Goal: Information Seeking & Learning: Find specific page/section

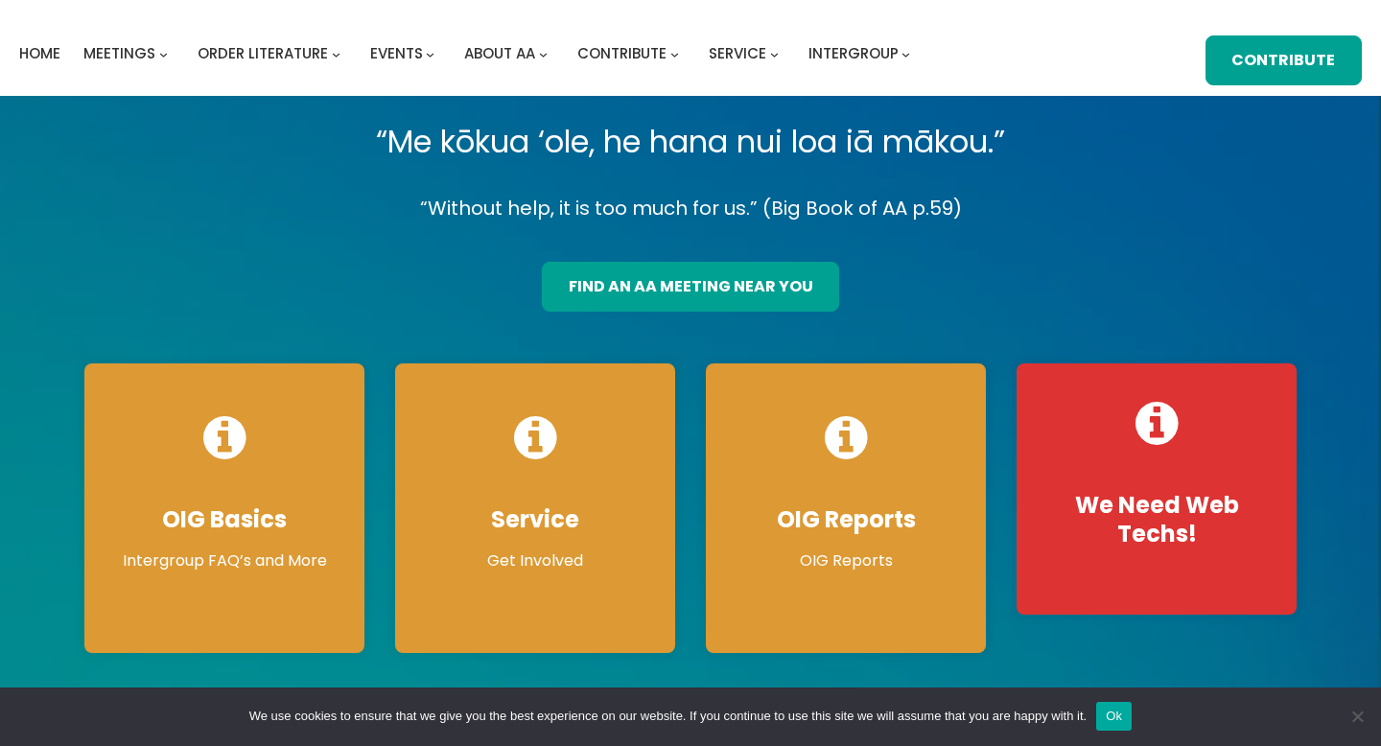
scroll to position [48, 0]
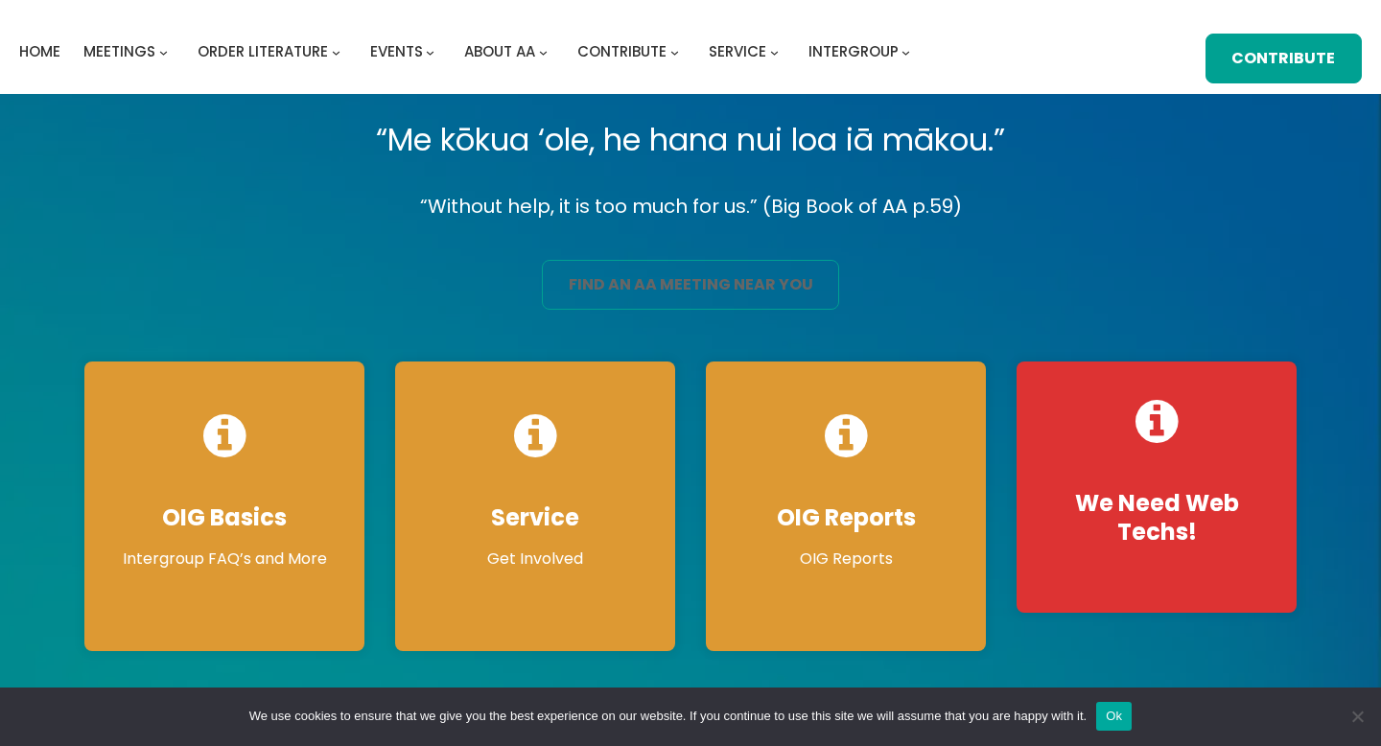
click at [683, 292] on link "find an aa meeting near you" at bounding box center [690, 285] width 297 height 50
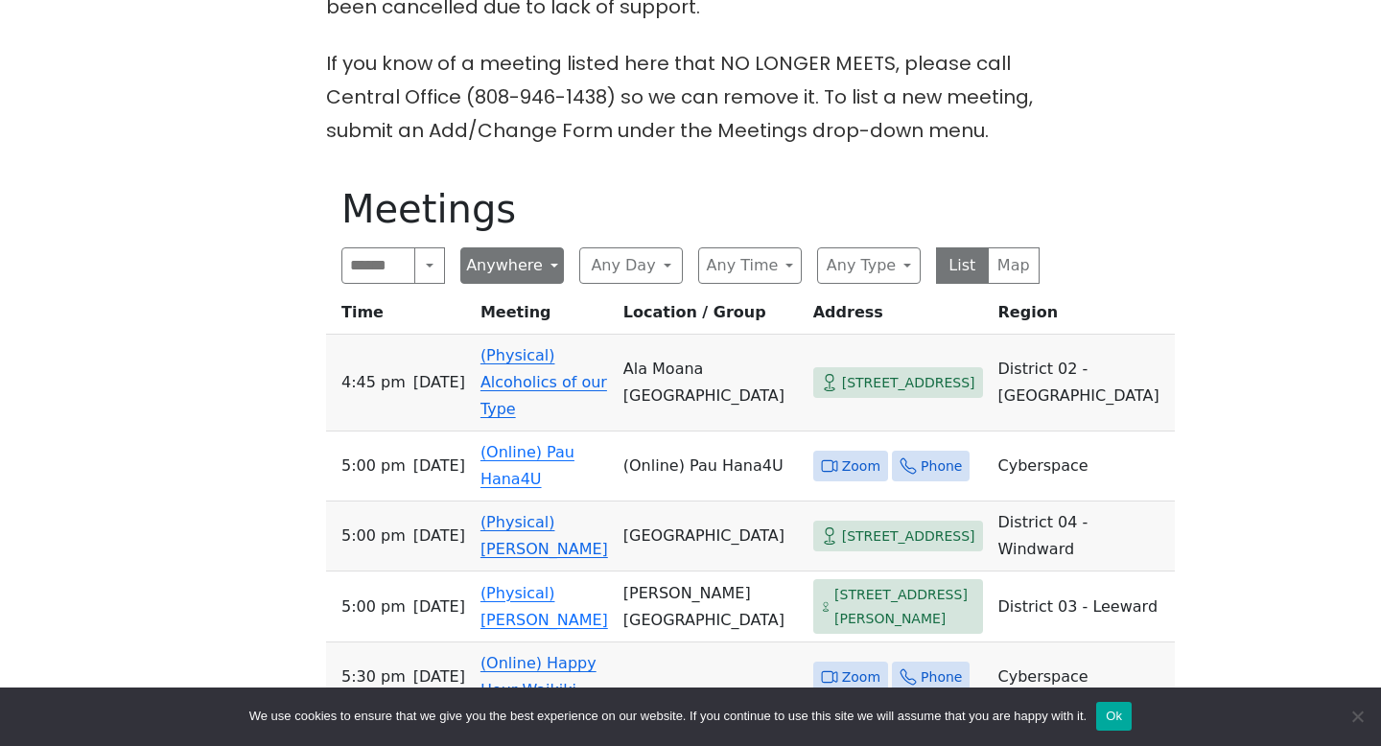
scroll to position [802, 0]
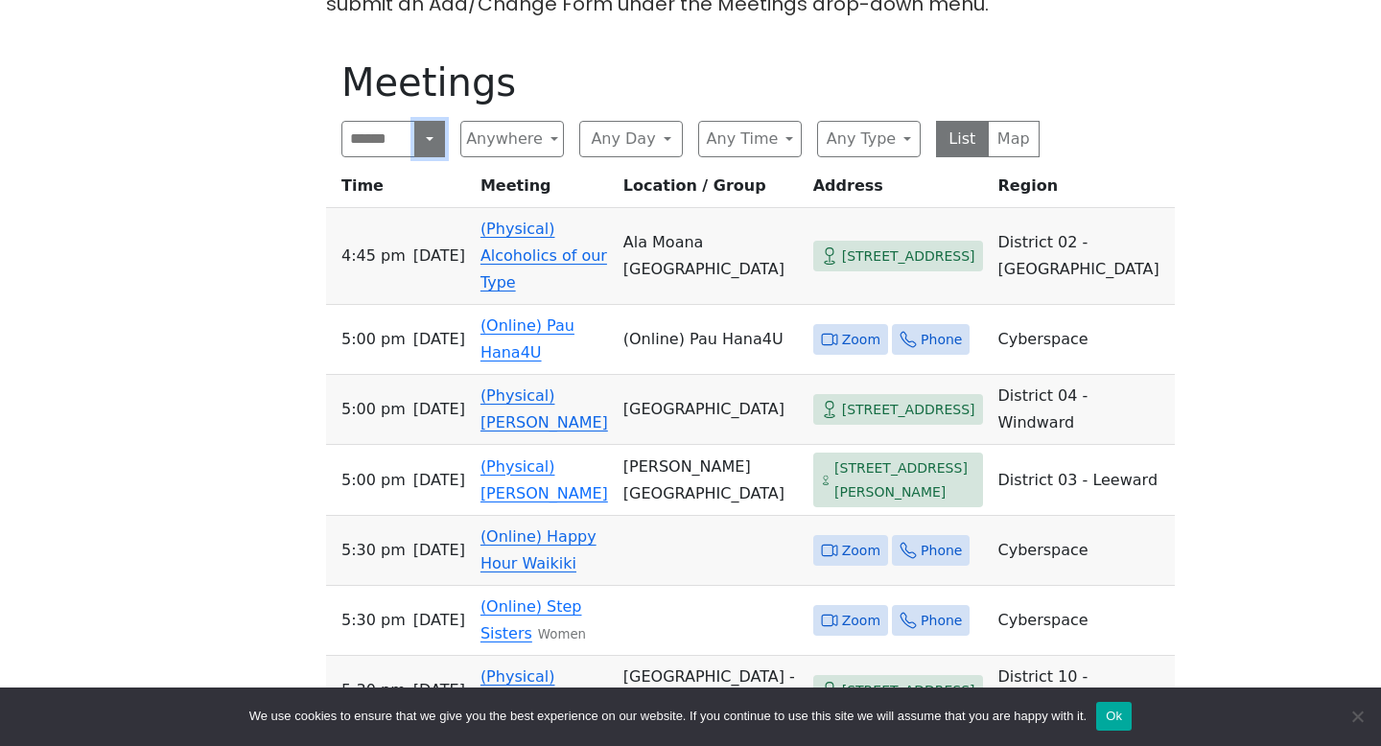
click at [432, 146] on button "Search" at bounding box center [429, 139] width 31 height 36
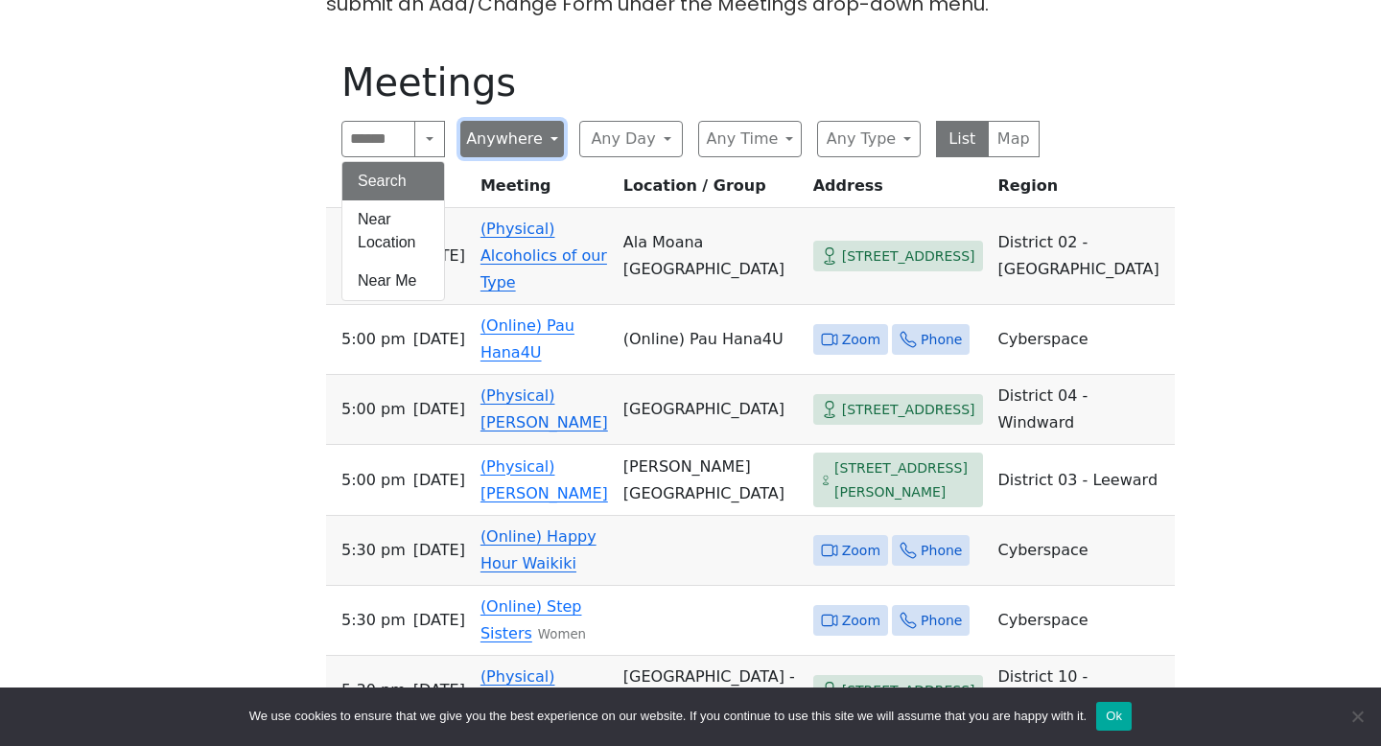
click at [474, 147] on button "Anywhere" at bounding box center [512, 139] width 104 height 36
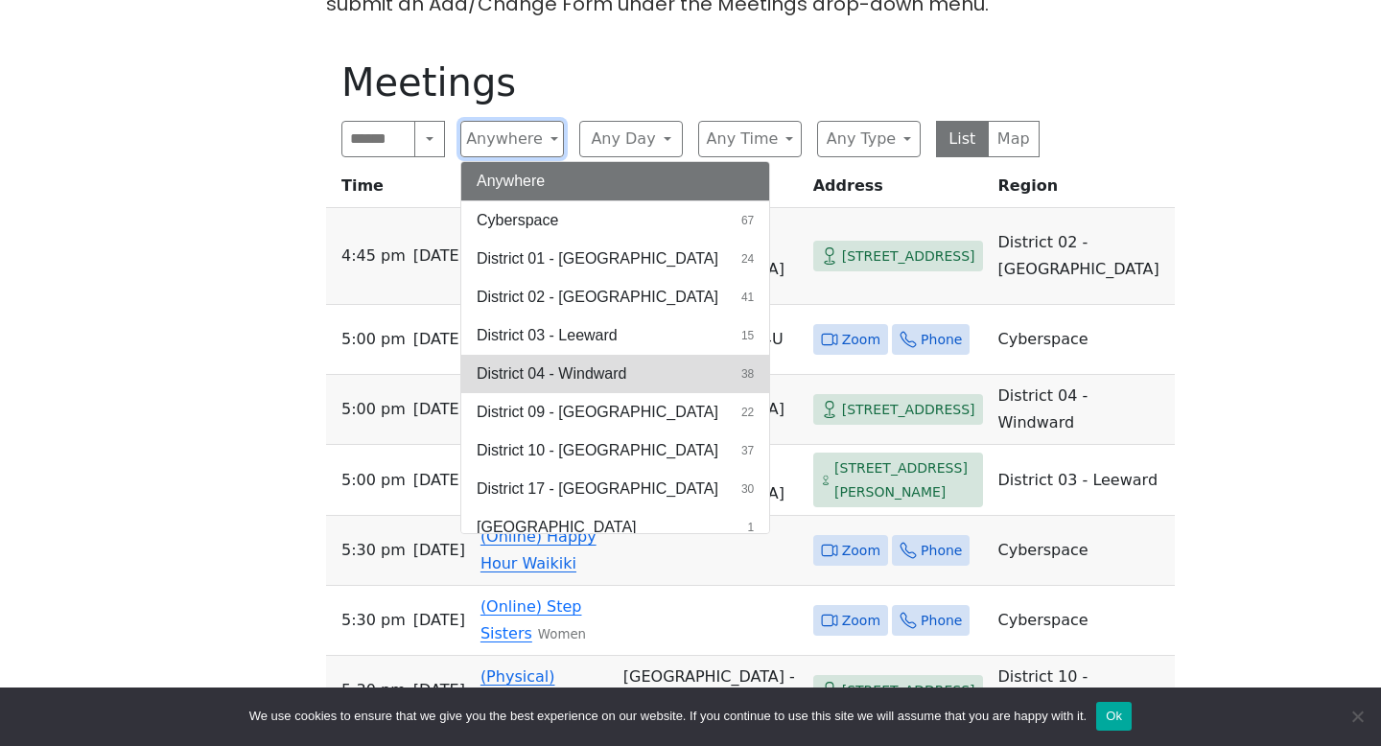
scroll to position [13, 0]
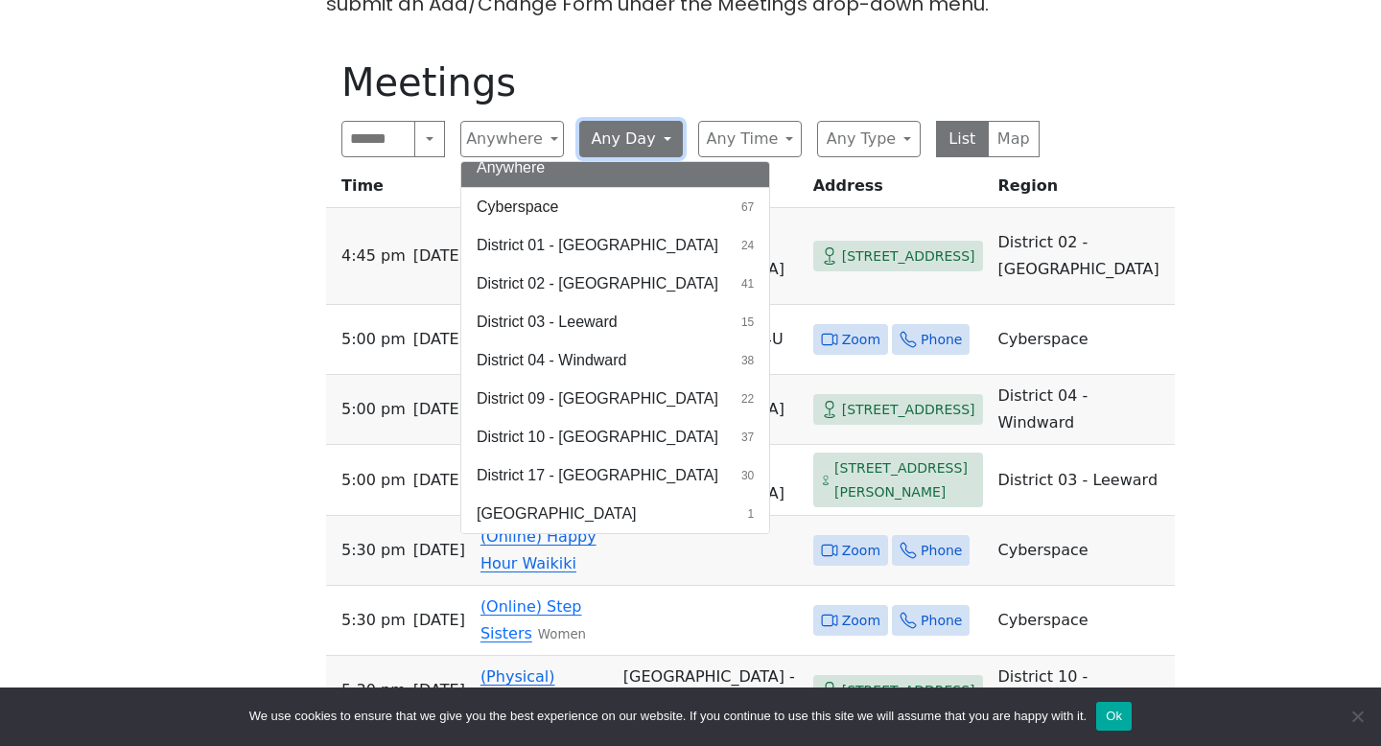
click at [600, 137] on button "Any Day" at bounding box center [631, 139] width 104 height 36
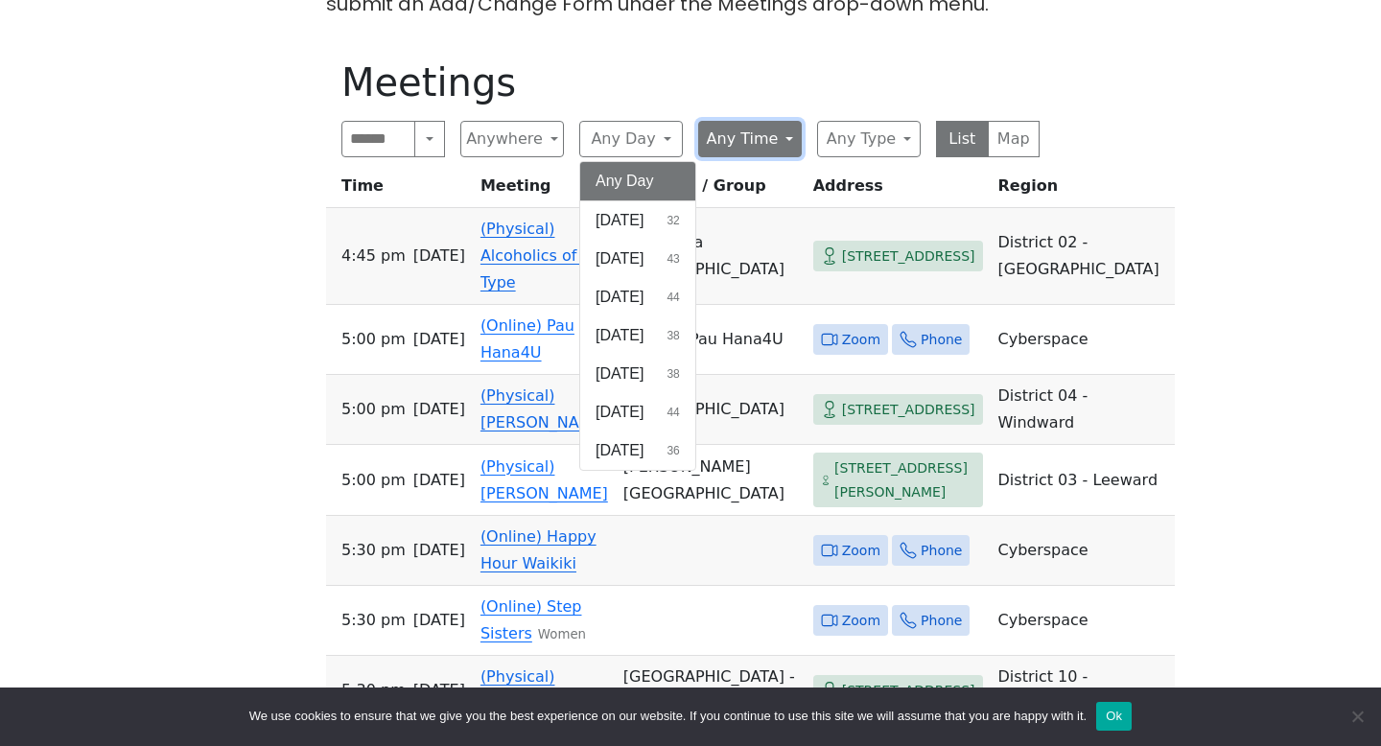
click at [748, 155] on button "Any Time" at bounding box center [750, 139] width 104 height 36
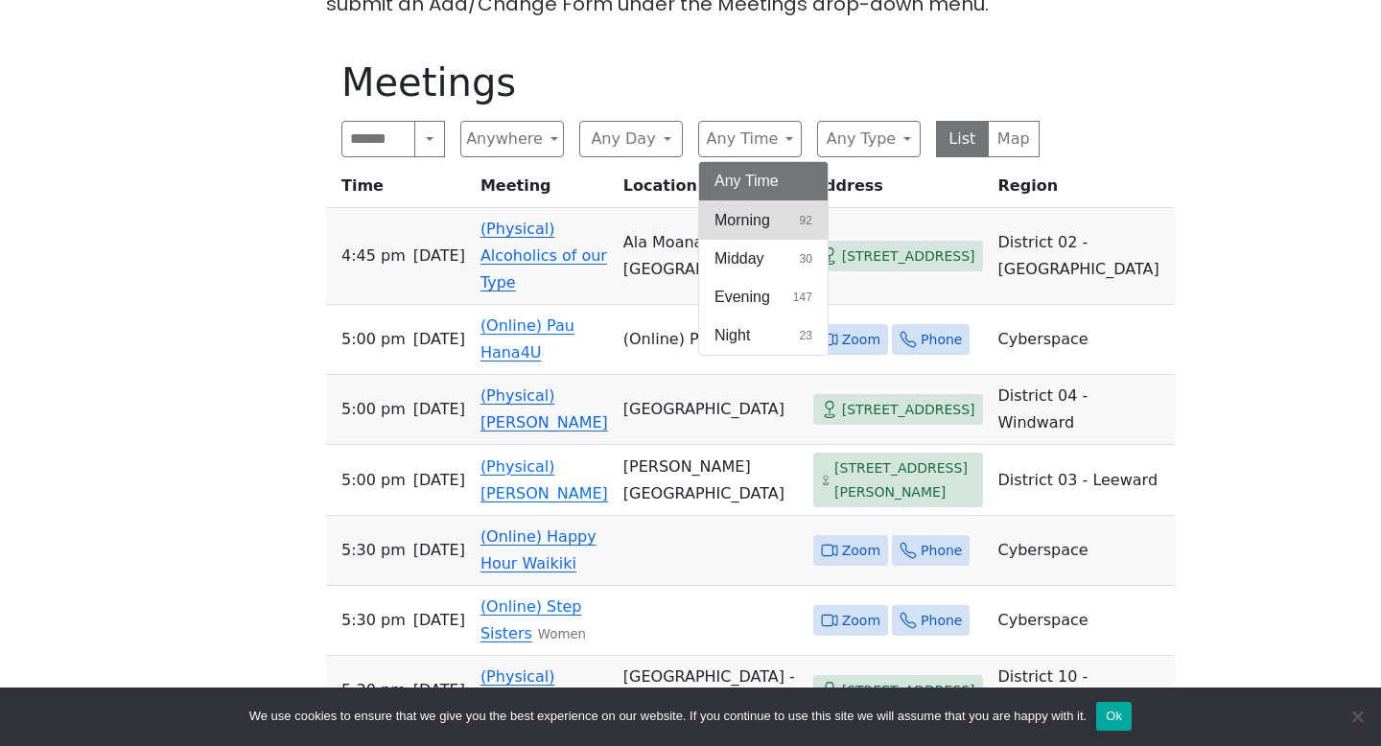
click at [755, 214] on span "Morning" at bounding box center [742, 220] width 56 height 23
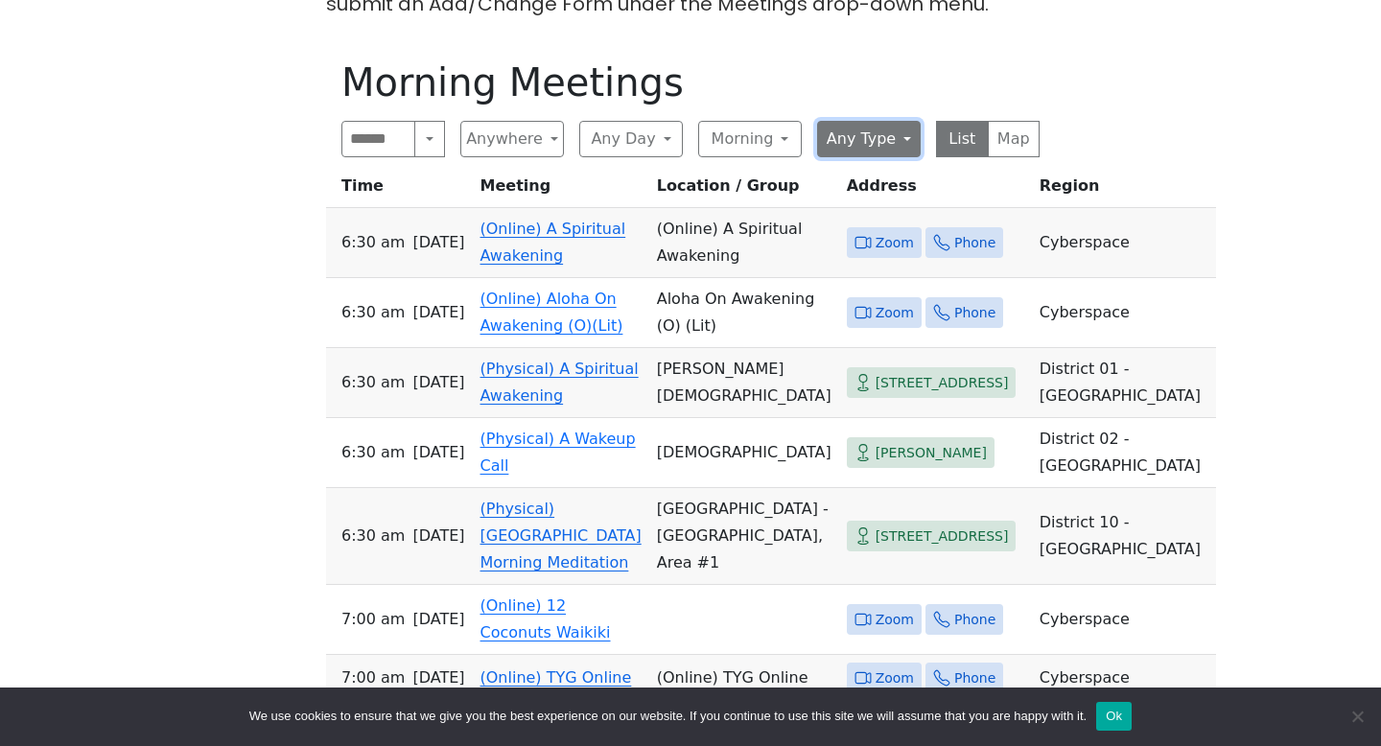
click at [856, 143] on button "Any Type" at bounding box center [869, 139] width 104 height 36
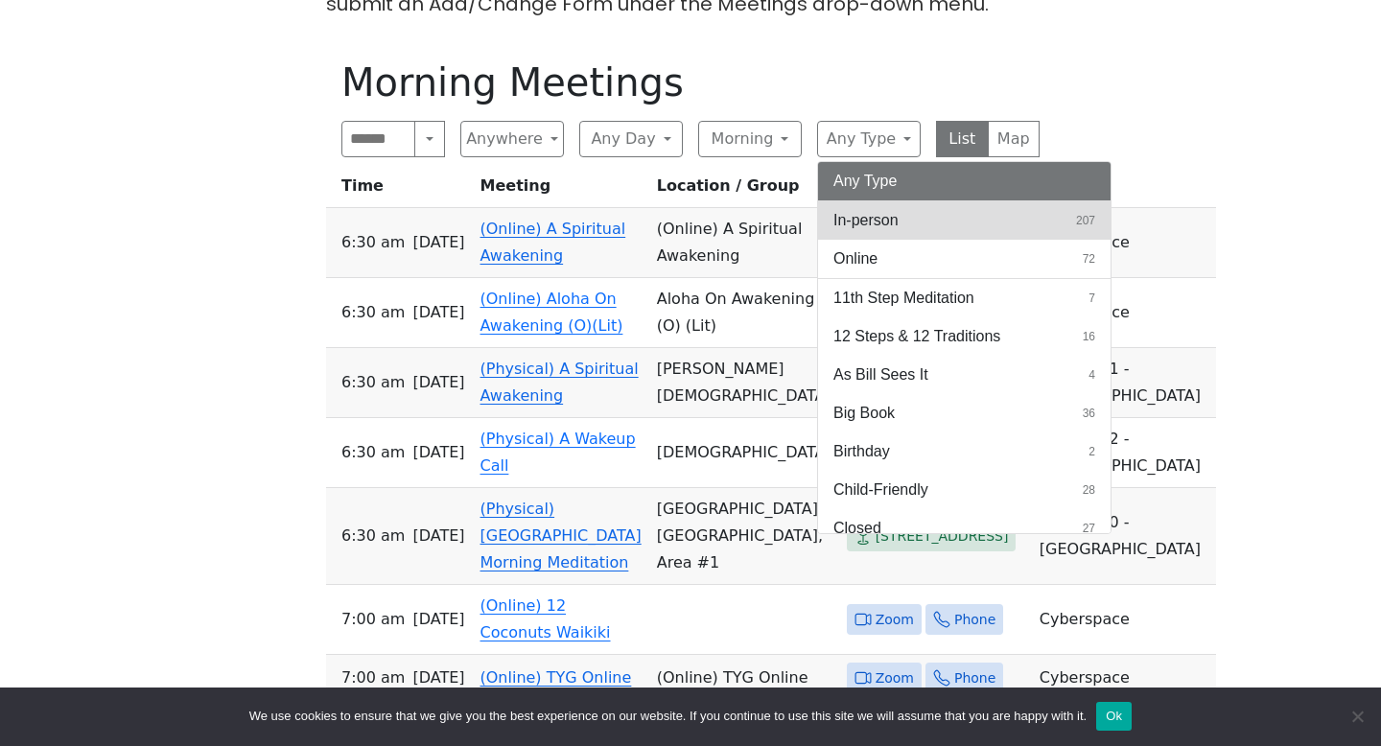
click at [857, 209] on span "In-person" at bounding box center [865, 220] width 65 height 23
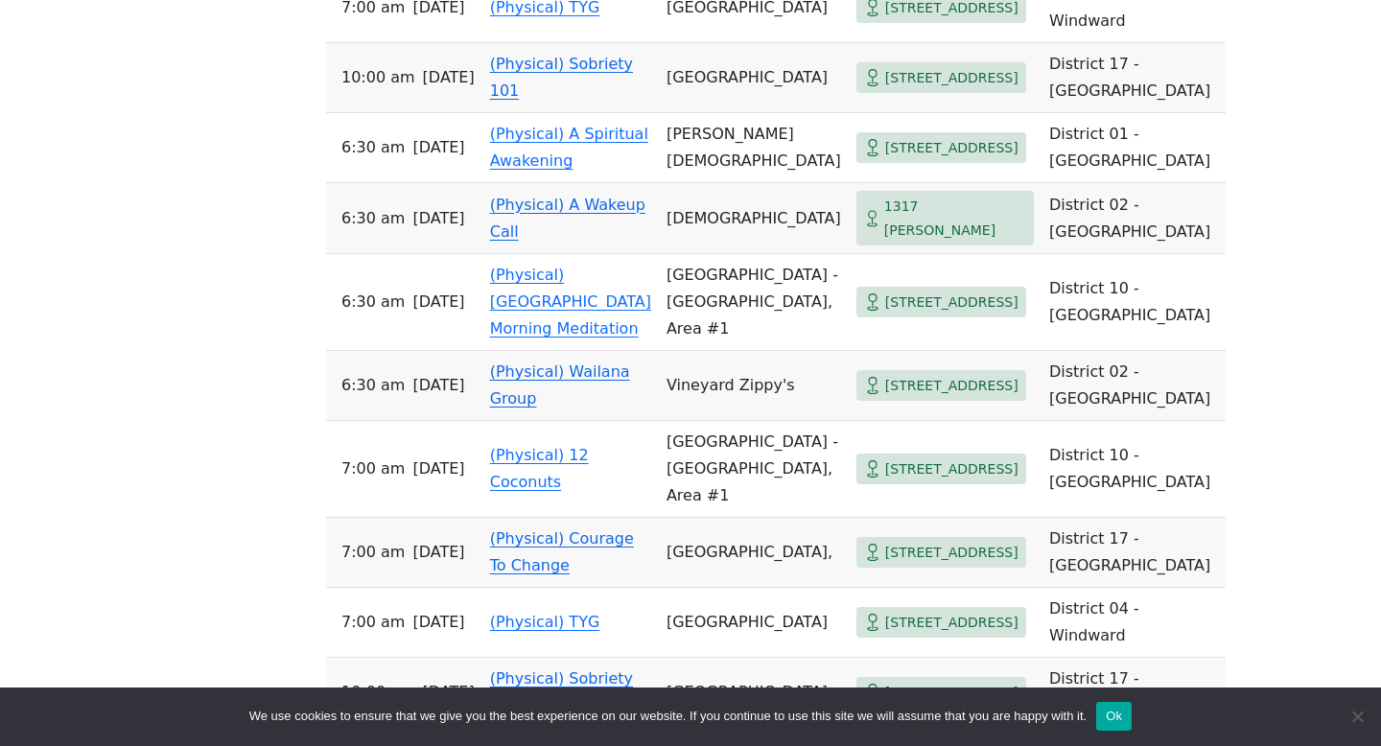
scroll to position [1446, 0]
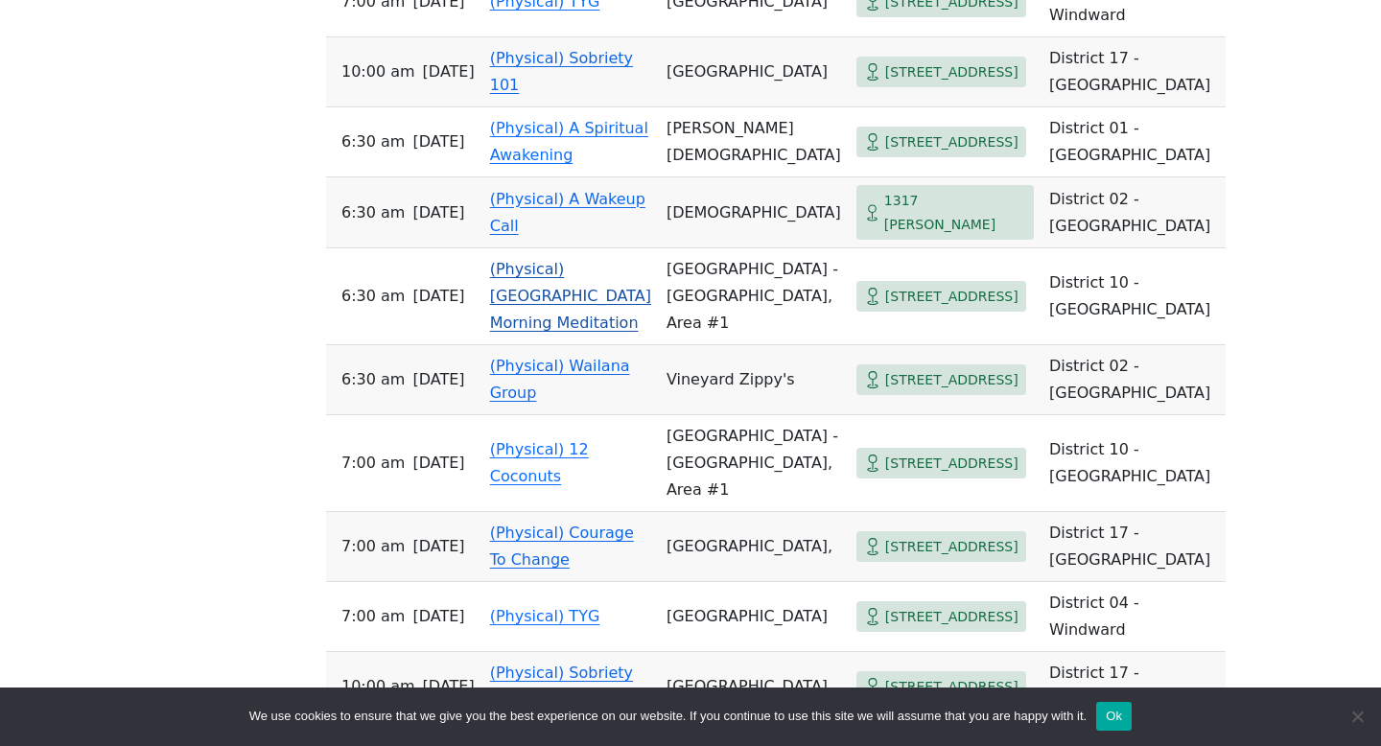
click at [578, 332] on link "(Physical) [GEOGRAPHIC_DATA] Morning Meditation" at bounding box center [570, 296] width 161 height 72
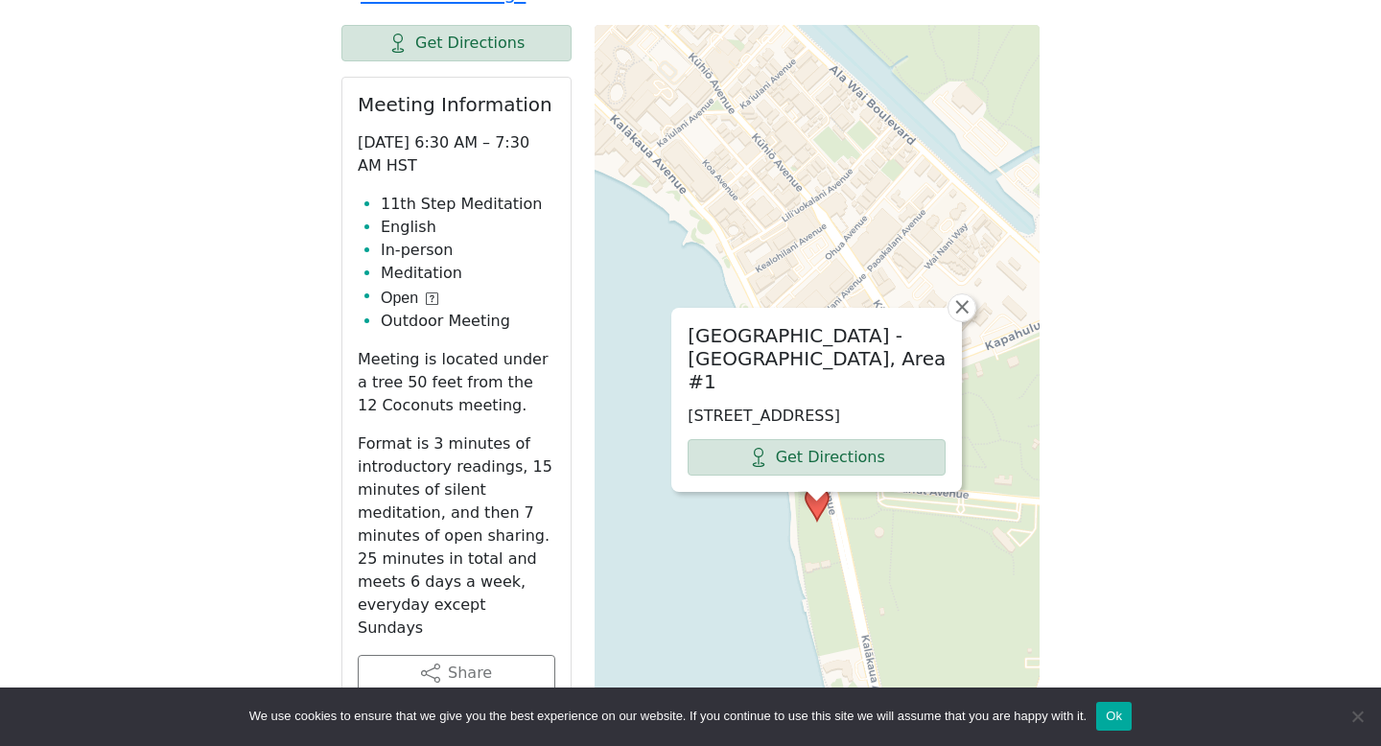
scroll to position [983, 0]
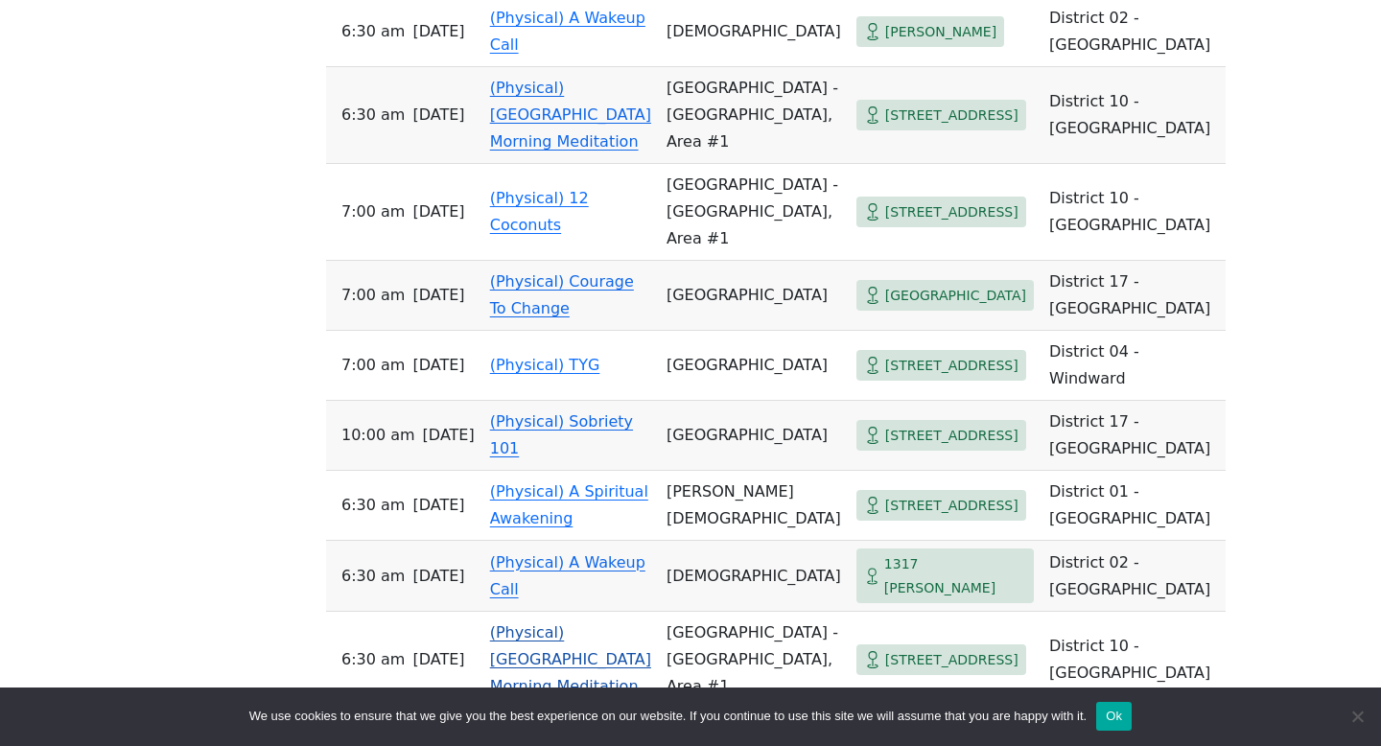
scroll to position [1078, 0]
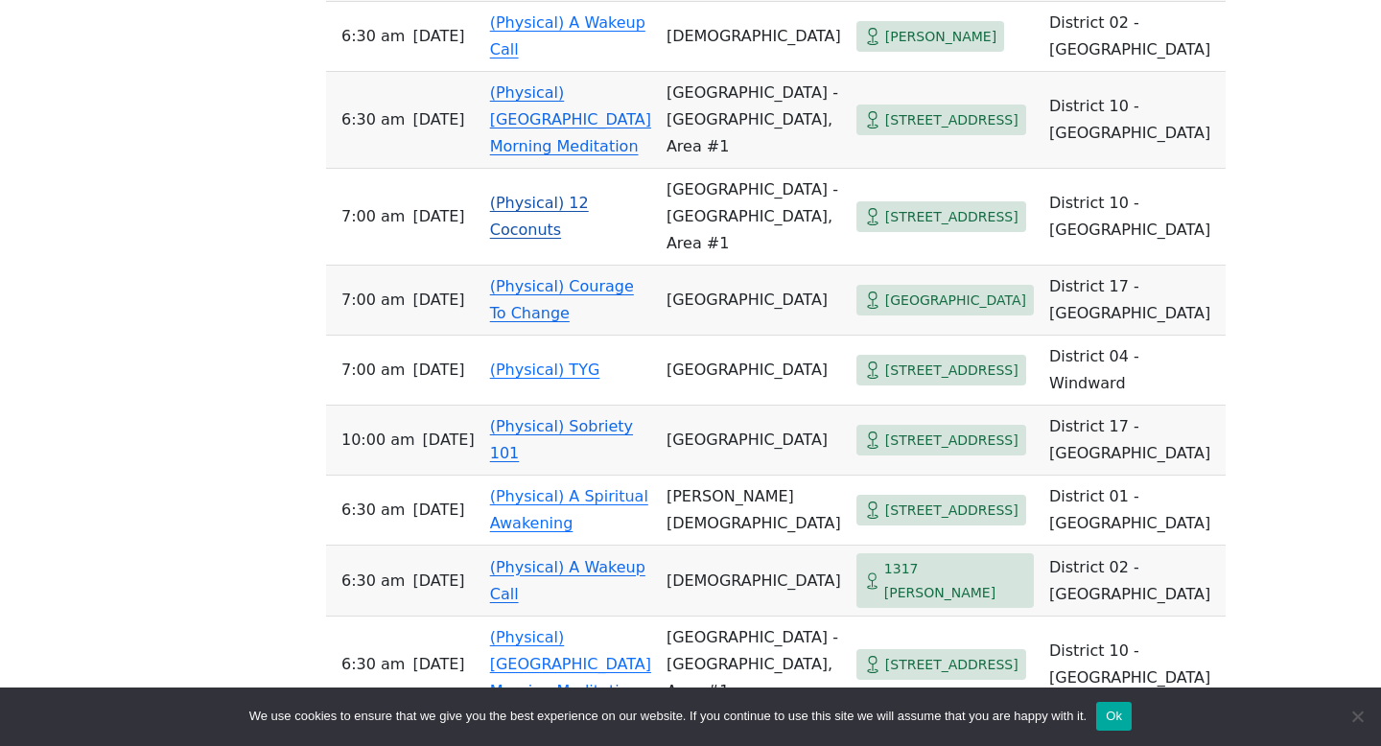
click at [548, 247] on td "(Physical) 12 Coconuts" at bounding box center [570, 217] width 176 height 97
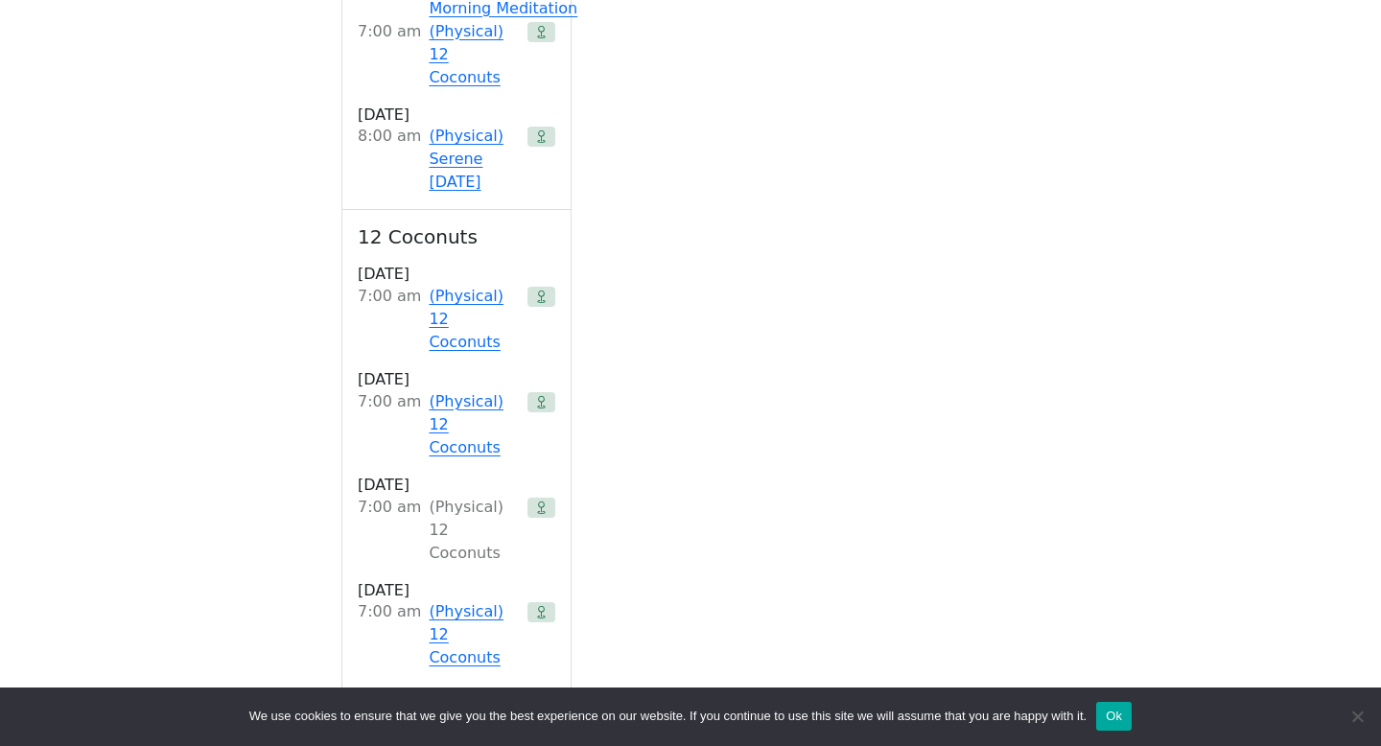
scroll to position [2776, 0]
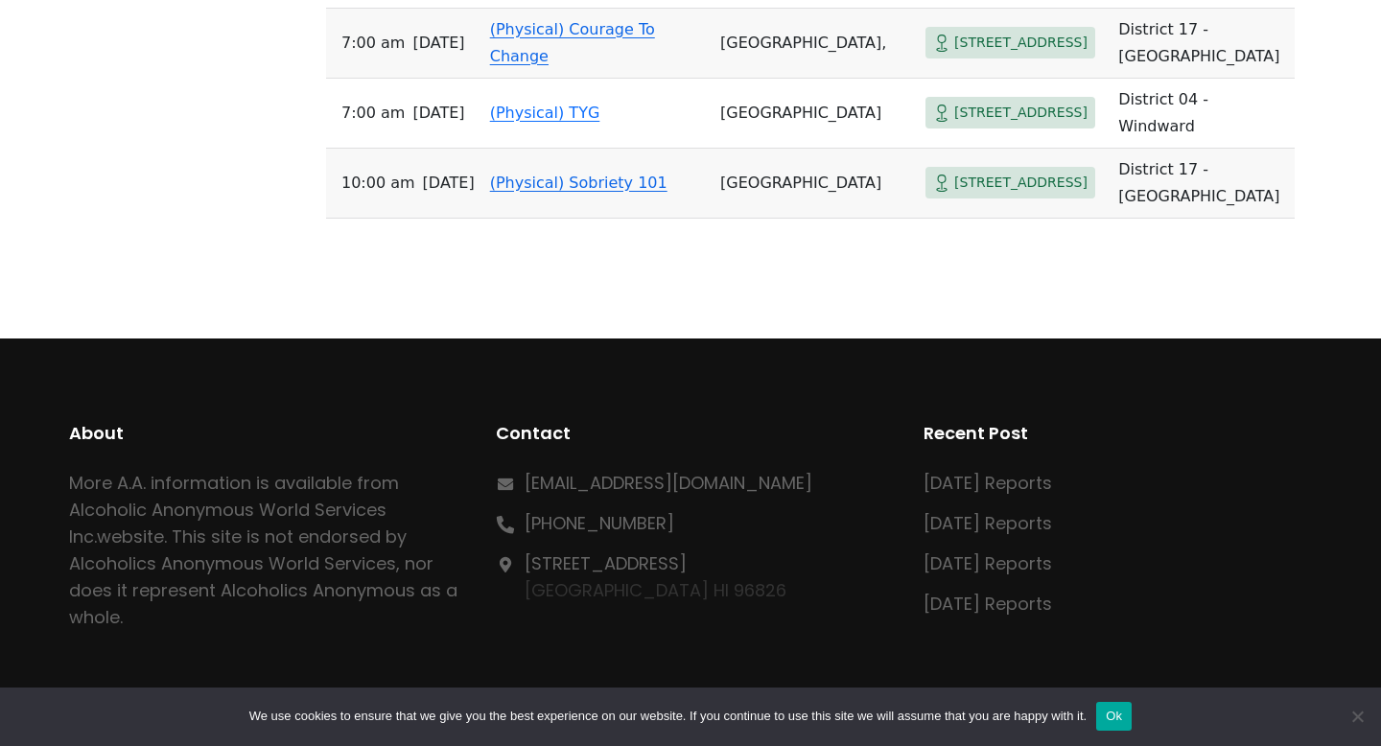
scroll to position [5086, 0]
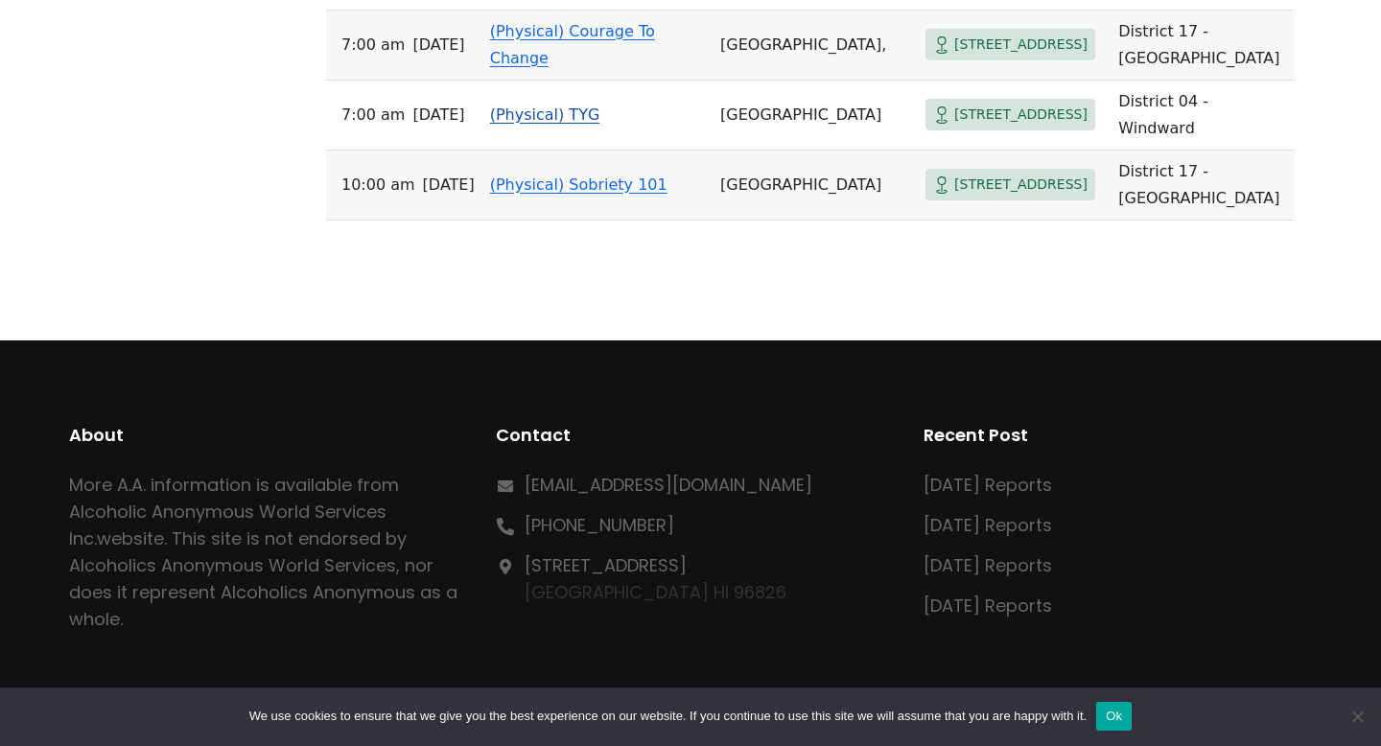
click at [594, 124] on link "(Physical) TYG" at bounding box center [545, 114] width 110 height 18
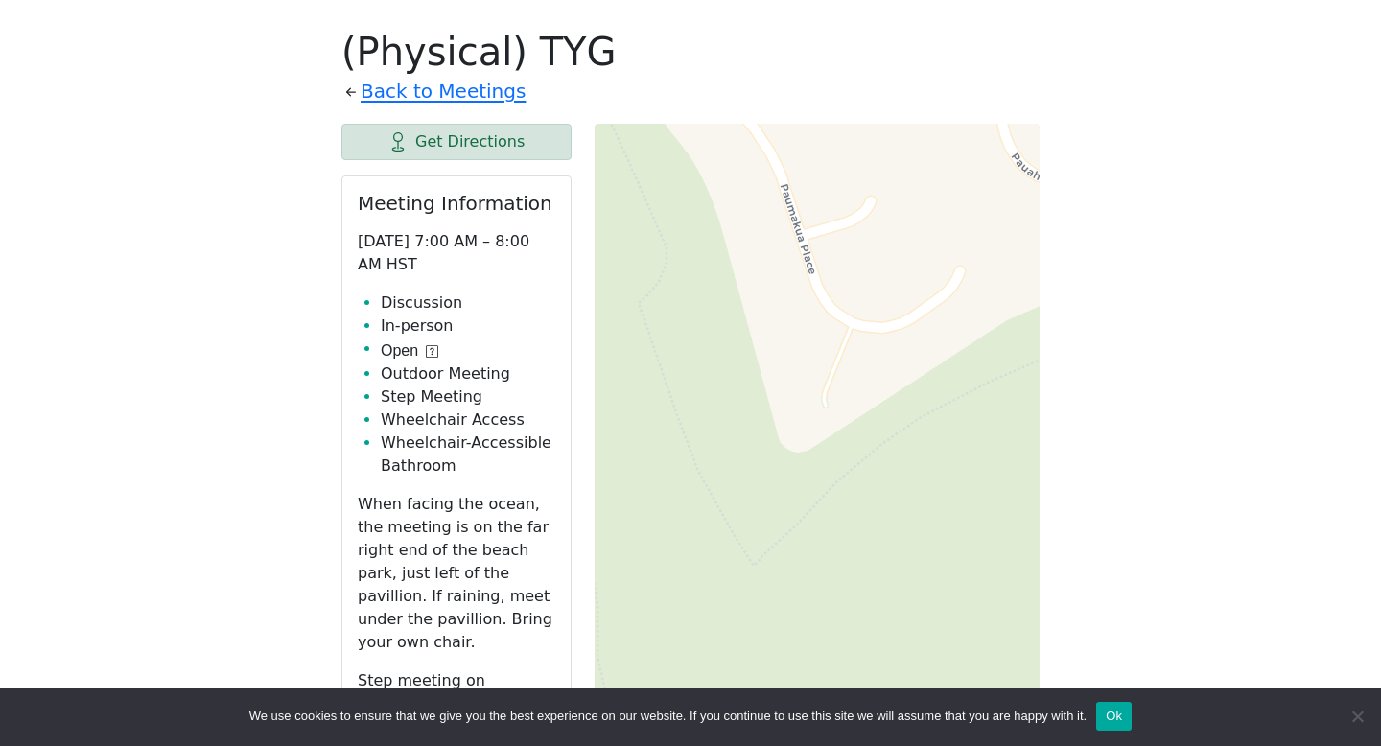
scroll to position [553, 0]
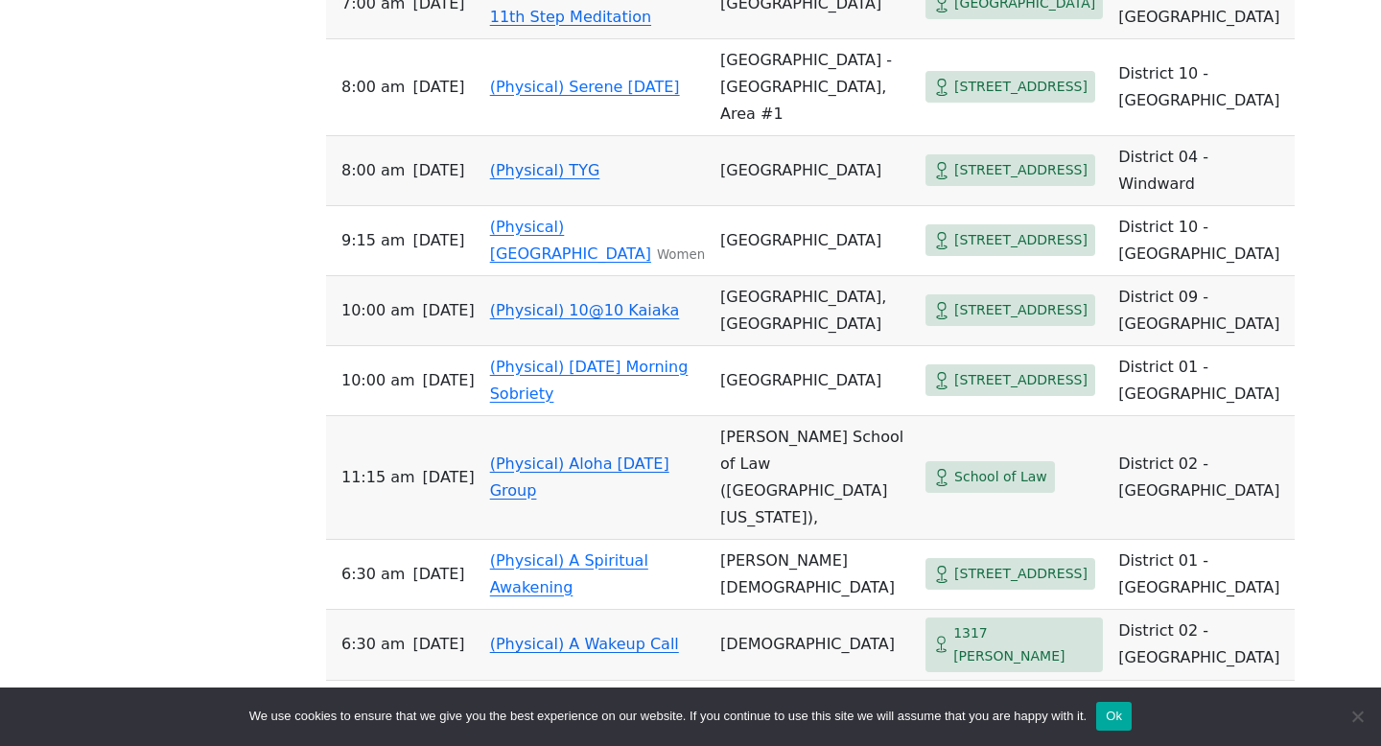
scroll to position [3627, 0]
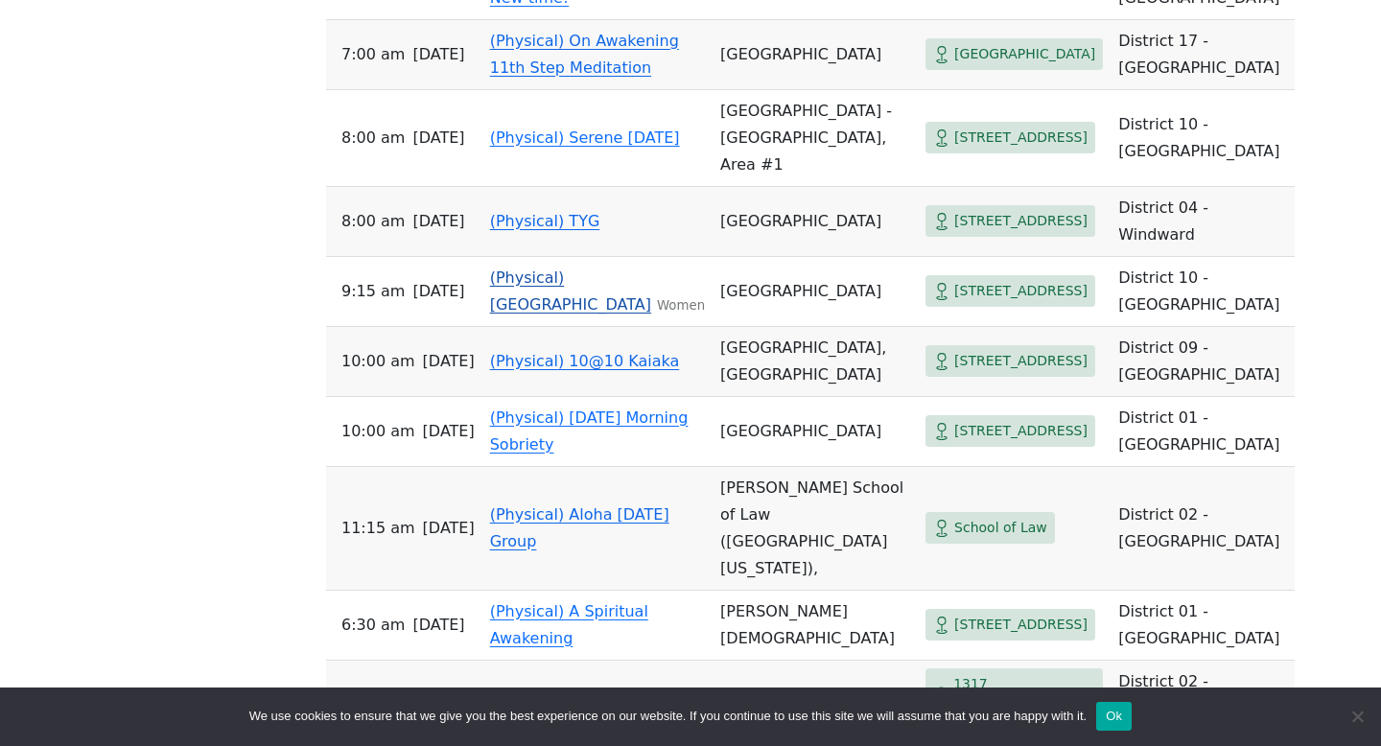
click at [551, 314] on link "(Physical) [GEOGRAPHIC_DATA]" at bounding box center [570, 290] width 161 height 45
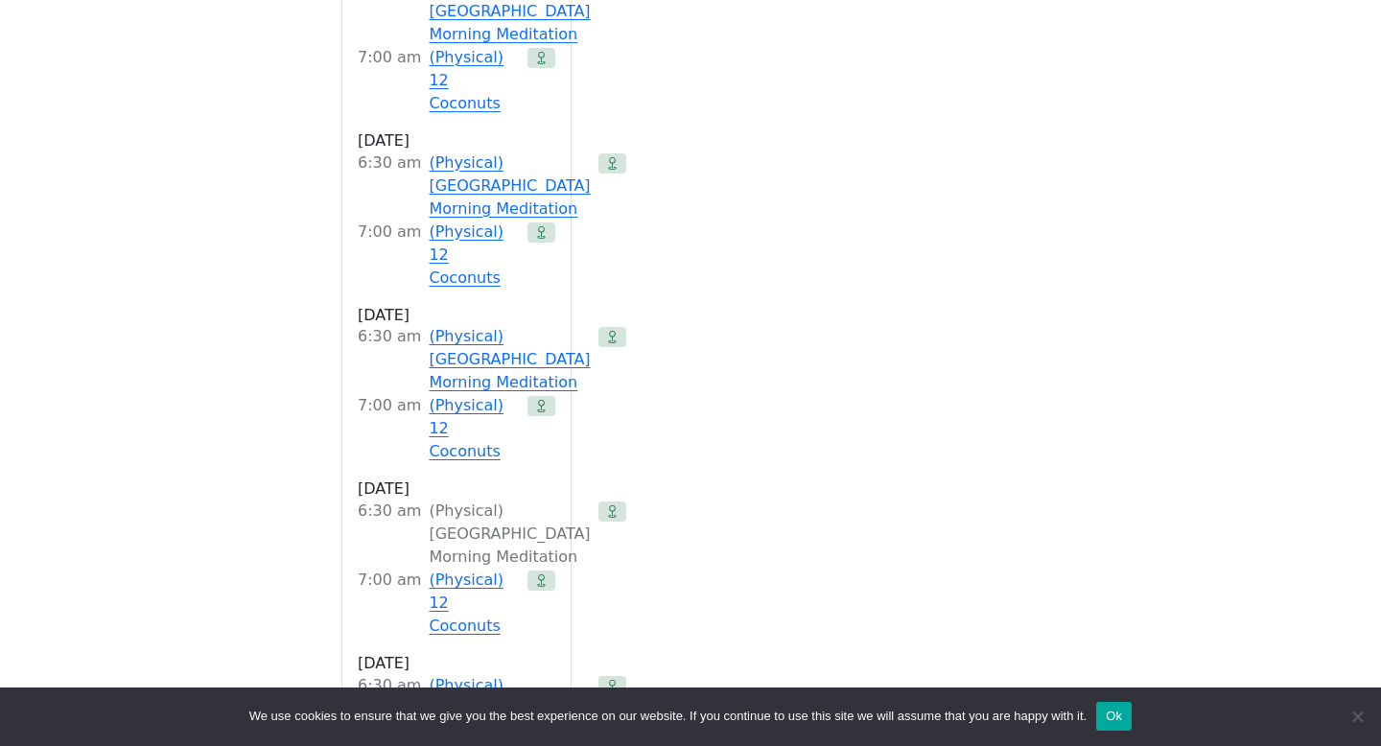
scroll to position [2319, 0]
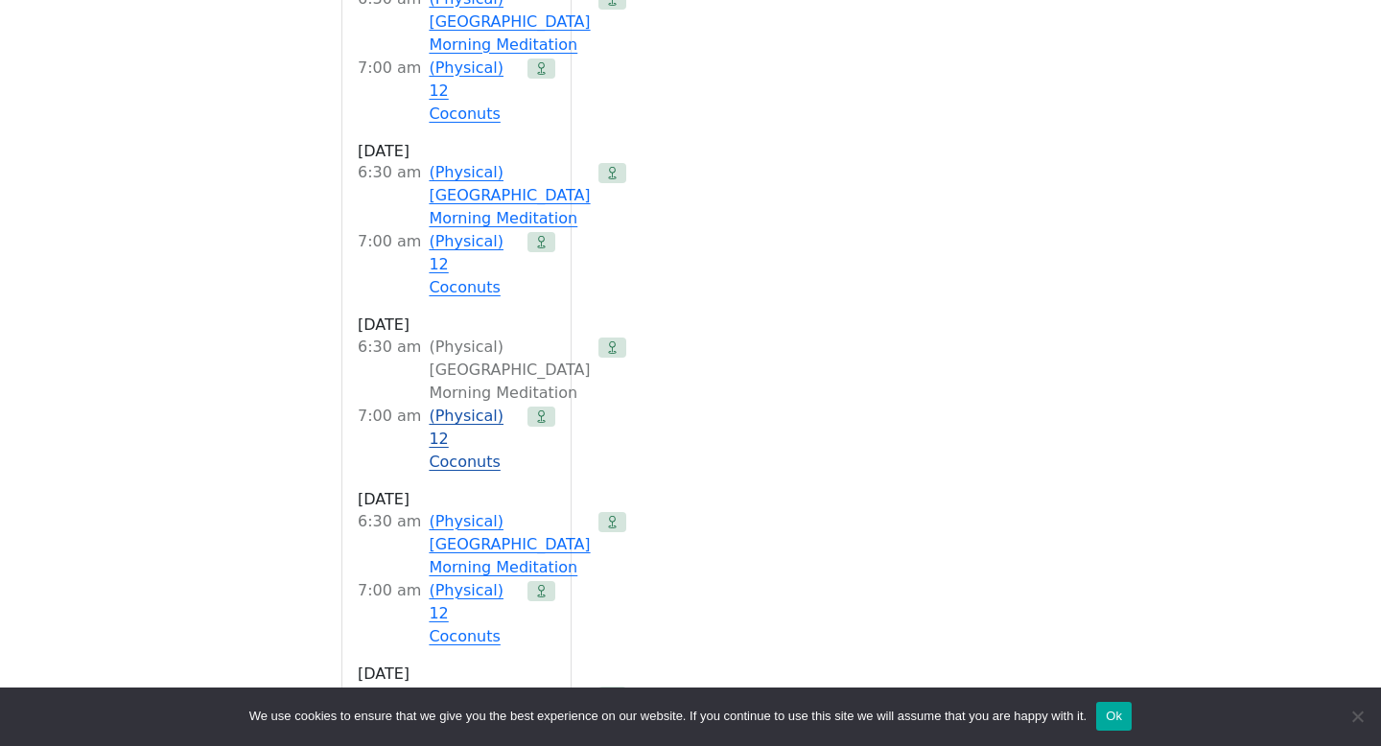
click at [474, 405] on link "(Physical) 12 Coconuts" at bounding box center [474, 439] width 91 height 69
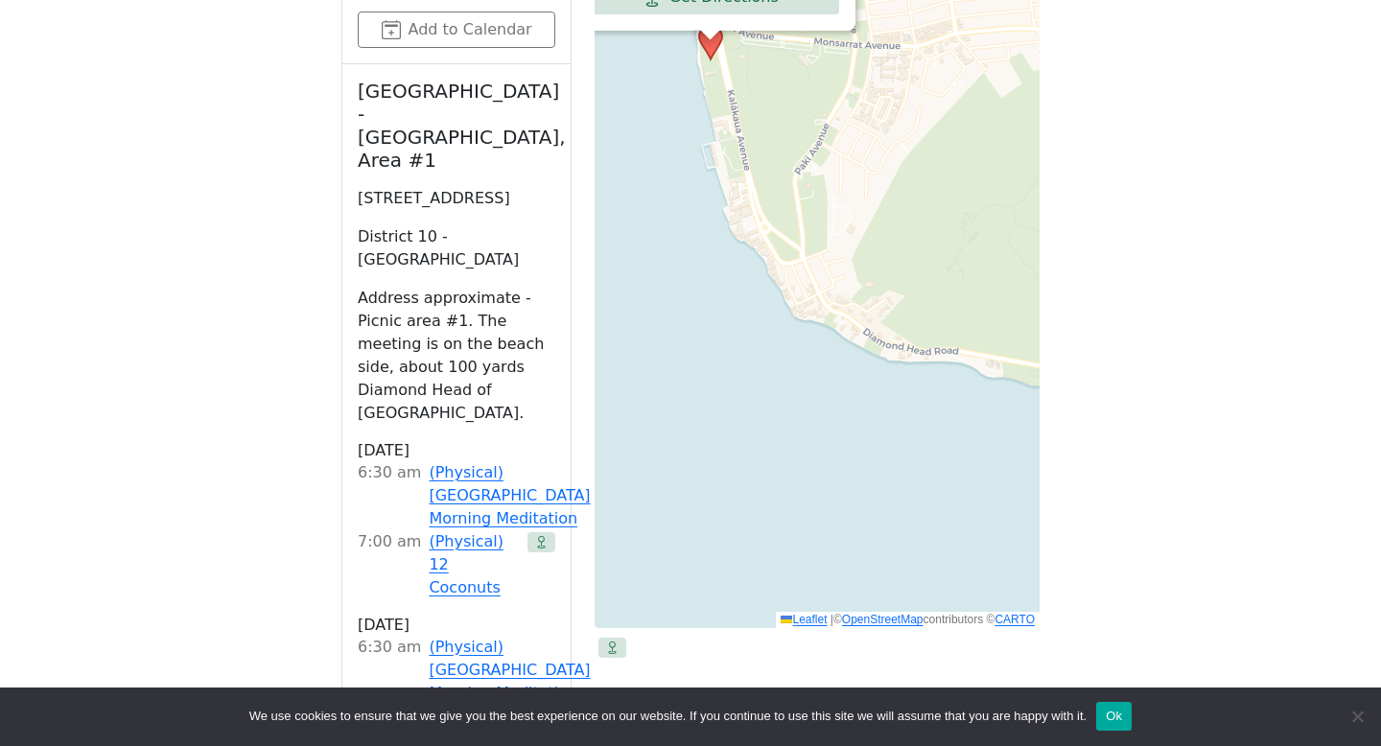
scroll to position [1331, 0]
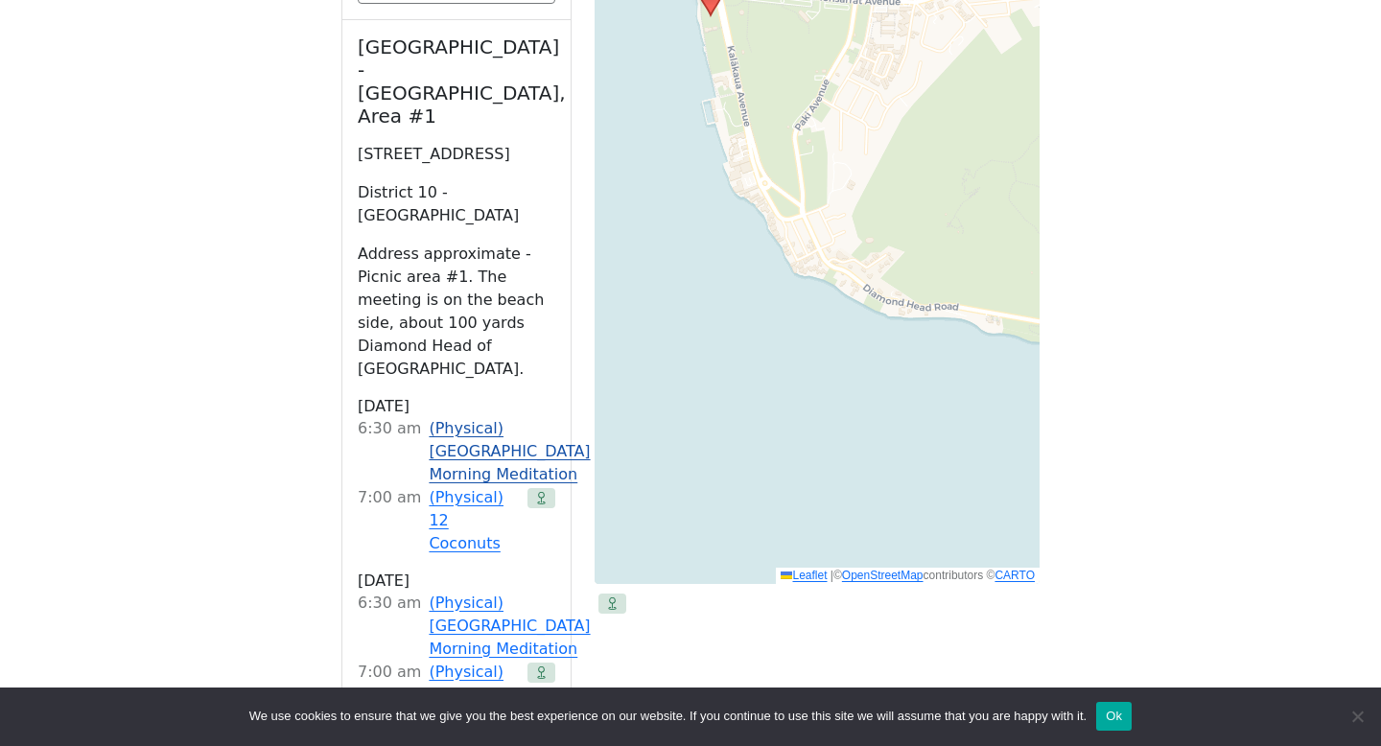
click at [432, 417] on link "(Physical) [GEOGRAPHIC_DATA] Morning Meditation" at bounding box center [509, 451] width 161 height 69
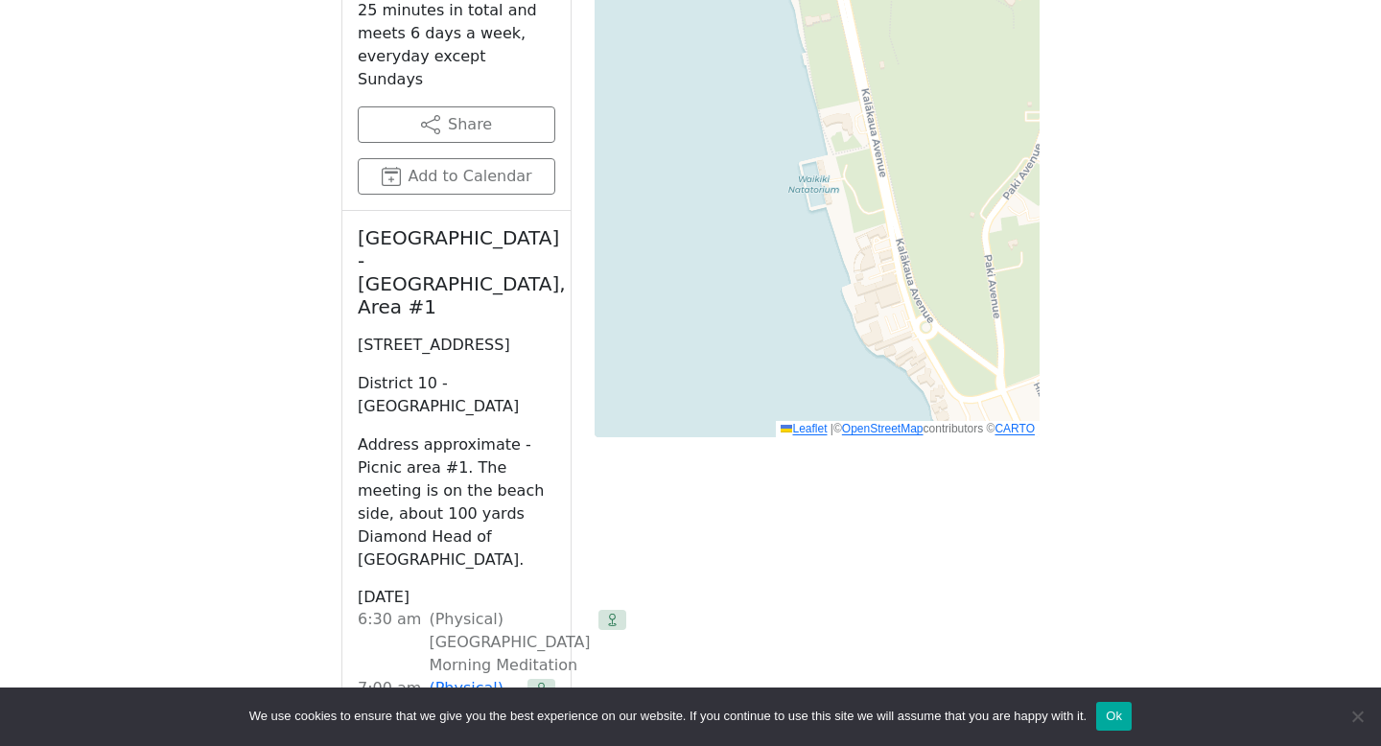
scroll to position [1539, 0]
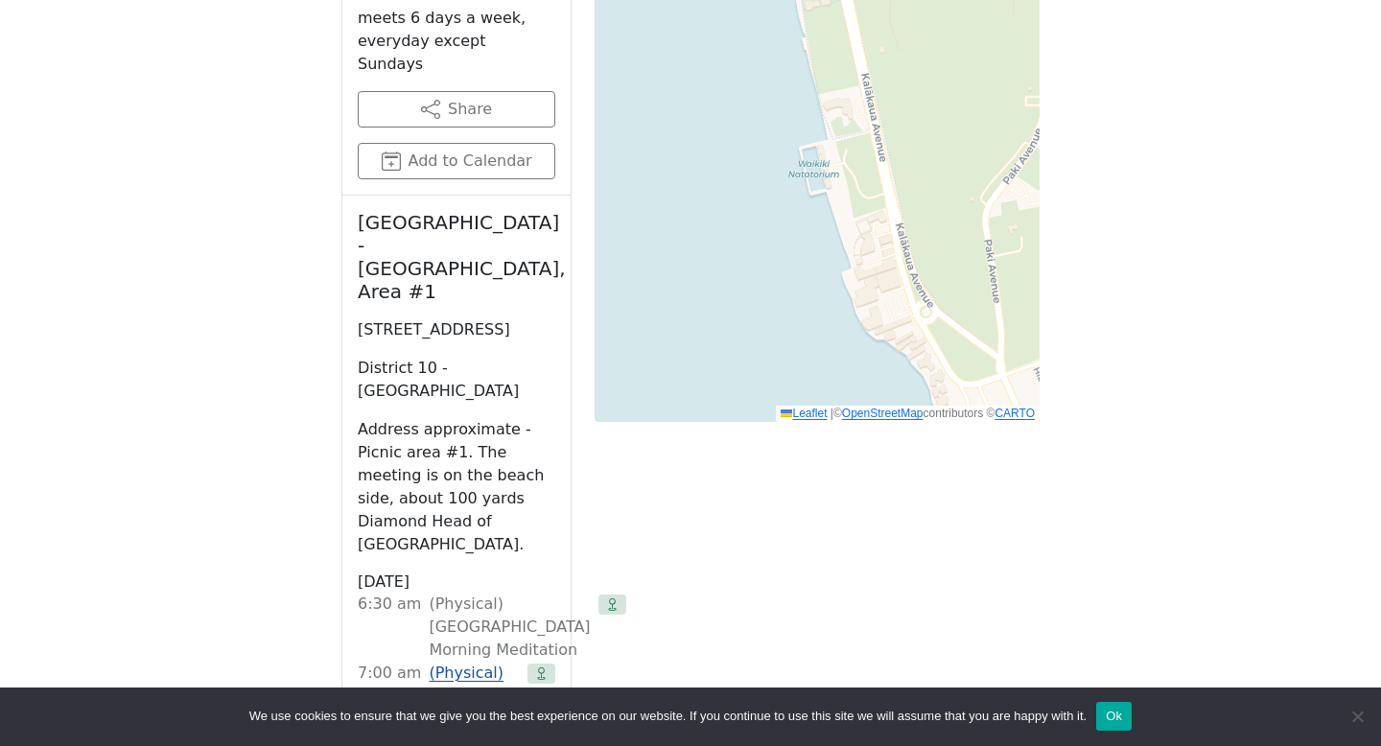
click at [439, 662] on link "(Physical) 12 Coconuts" at bounding box center [474, 696] width 91 height 69
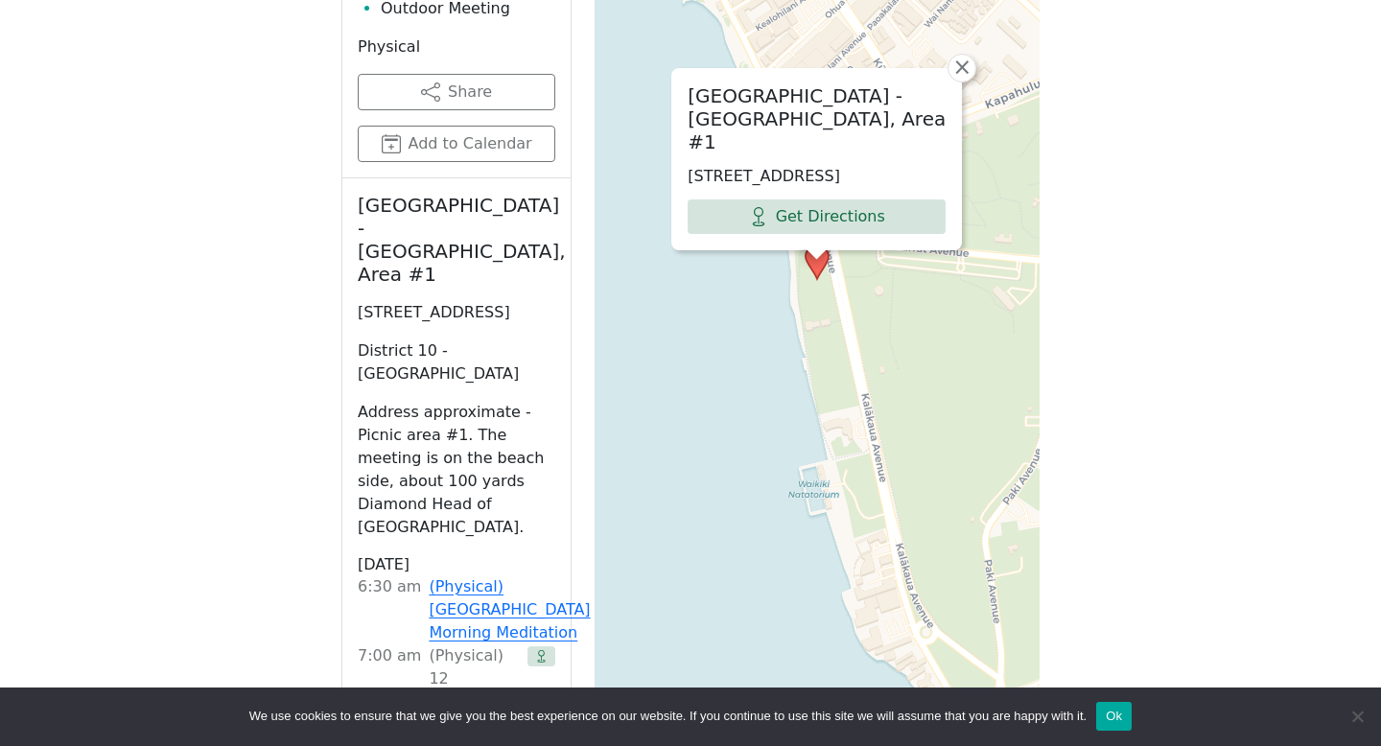
scroll to position [1213, 0]
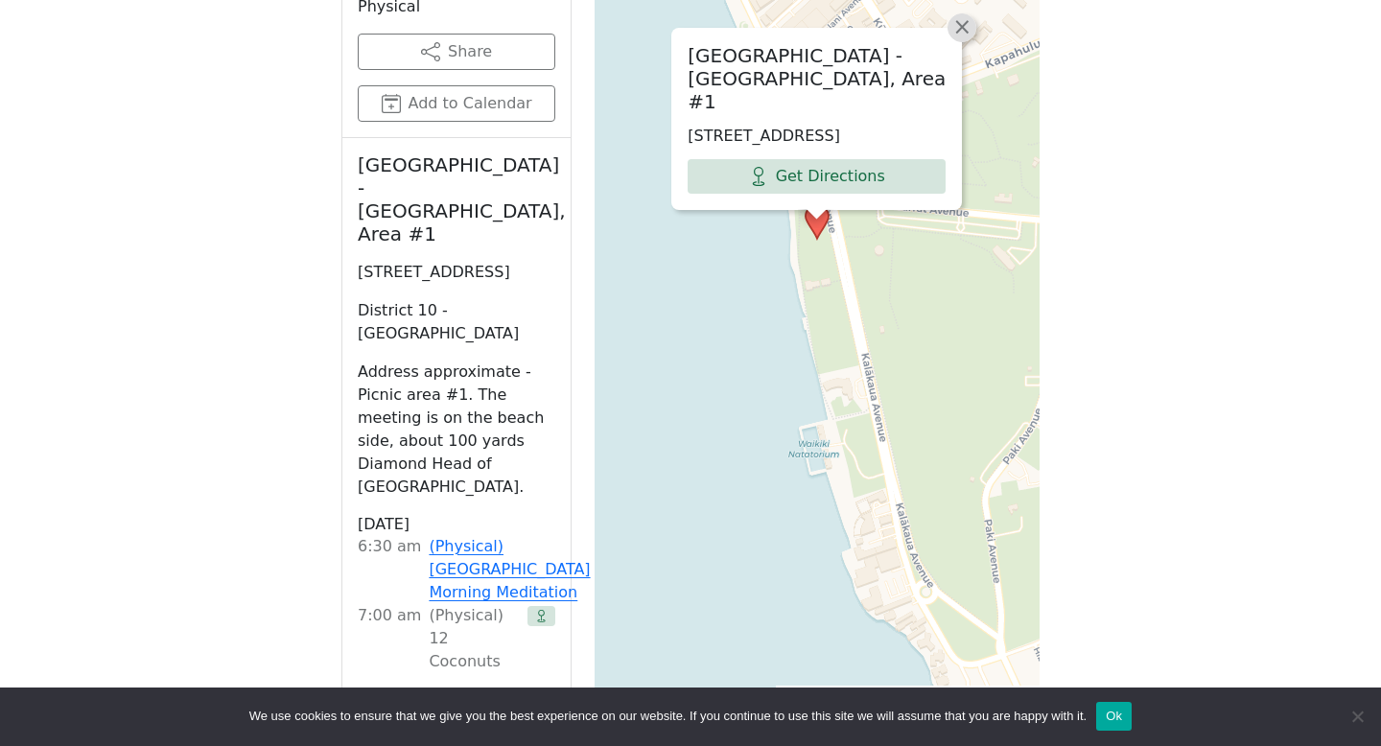
click at [960, 26] on span "×" at bounding box center [961, 26] width 19 height 23
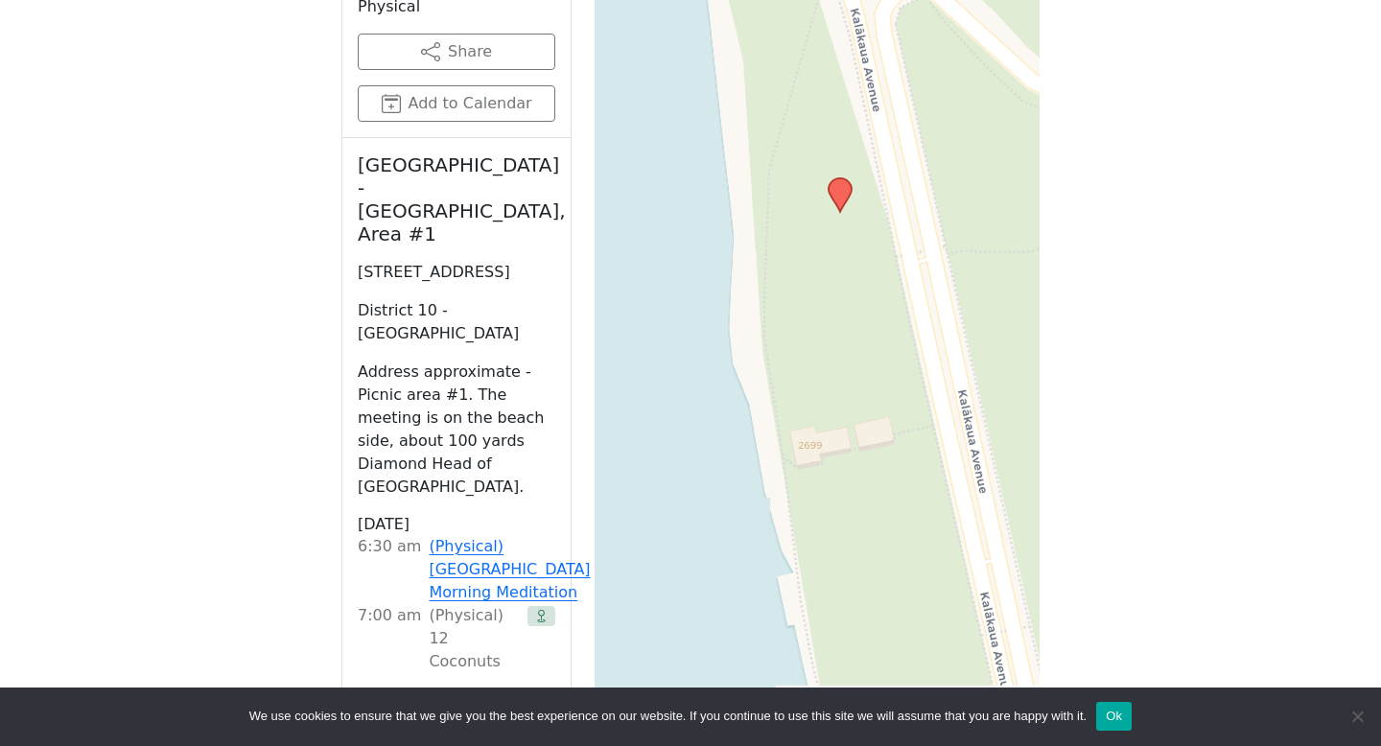
drag, startPoint x: 875, startPoint y: 148, endPoint x: 832, endPoint y: 404, distance: 259.6
click at [827, 386] on div "Leaflet | © OpenStreetMap contributors © CARTO" at bounding box center [817, 222] width 445 height 959
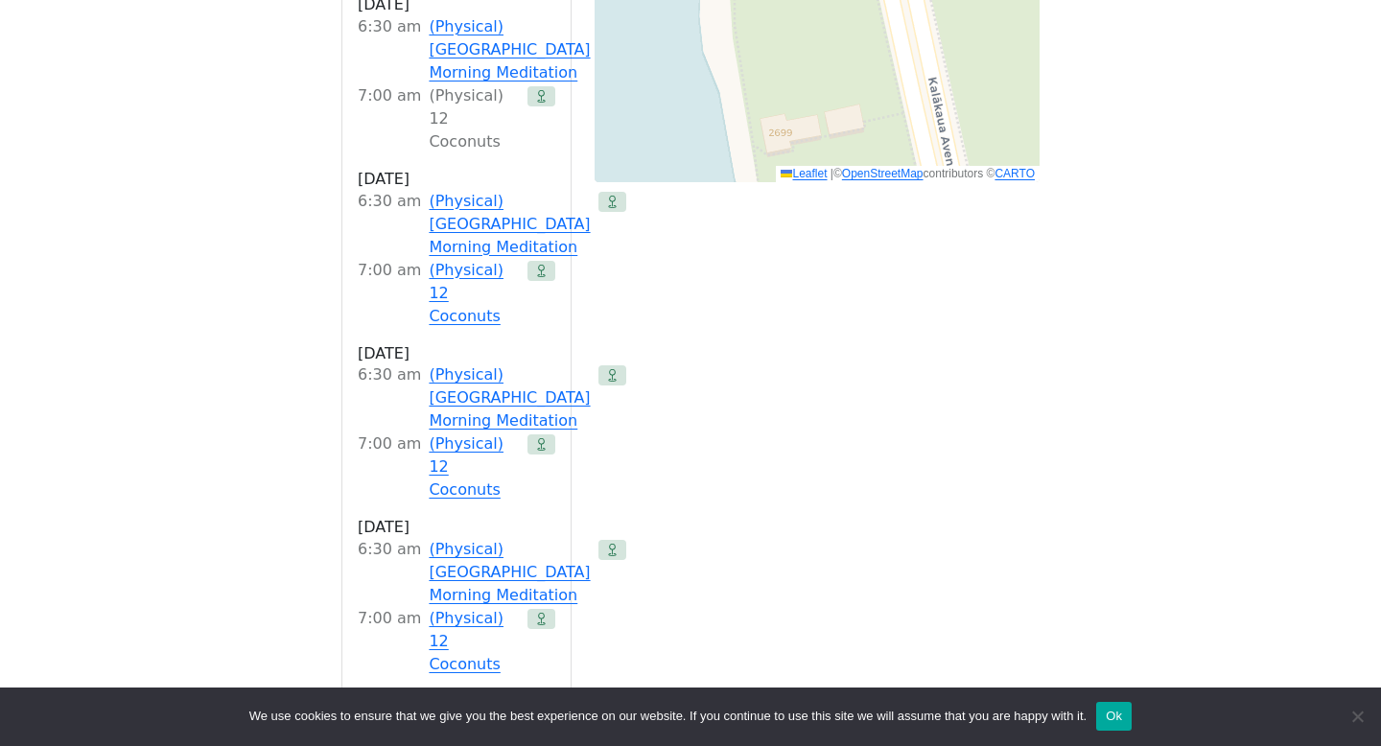
scroll to position [1752, 0]
